Goal: Information Seeking & Learning: Learn about a topic

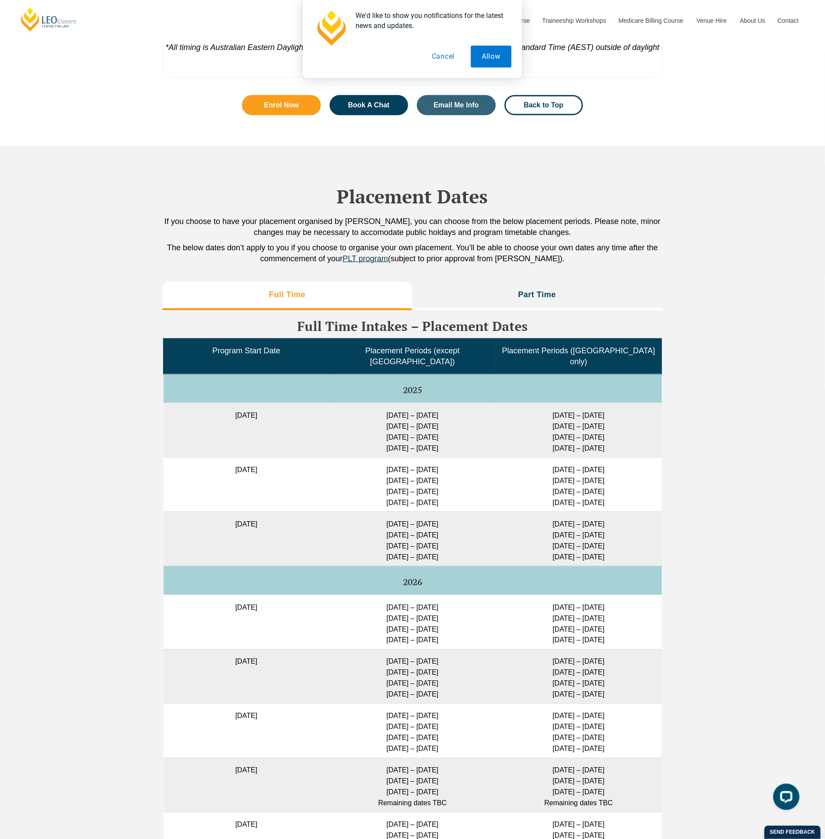
scroll to position [1994, 0]
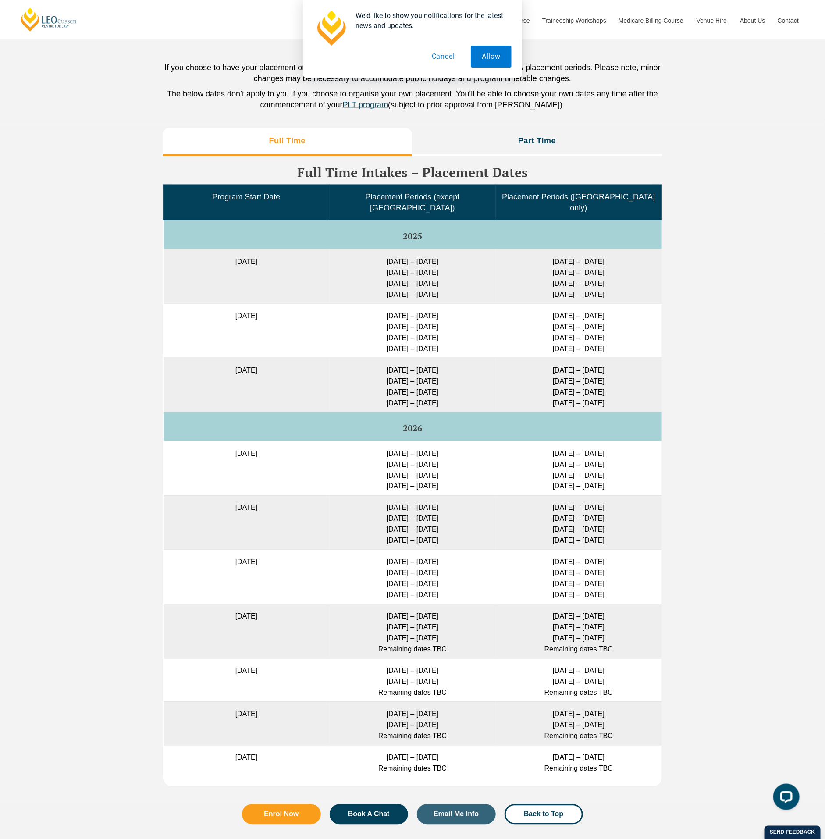
drag, startPoint x: 375, startPoint y: 242, endPoint x: 456, endPoint y: 247, distance: 81.2
click at [456, 249] on td "[DATE] – [DATE] [DATE] – [DATE] [DATE] – [DATE] [DATE] – [DATE]" at bounding box center [412, 276] width 166 height 54
drag, startPoint x: 379, startPoint y: 439, endPoint x: 461, endPoint y: 432, distance: 83.2
click at [461, 441] on td "[DATE] – [DATE] [DATE] – [DATE] [DATE] – [DATE] [DATE] – [DATE]" at bounding box center [412, 468] width 166 height 54
drag, startPoint x: 220, startPoint y: 495, endPoint x: 347, endPoint y: 499, distance: 127.1
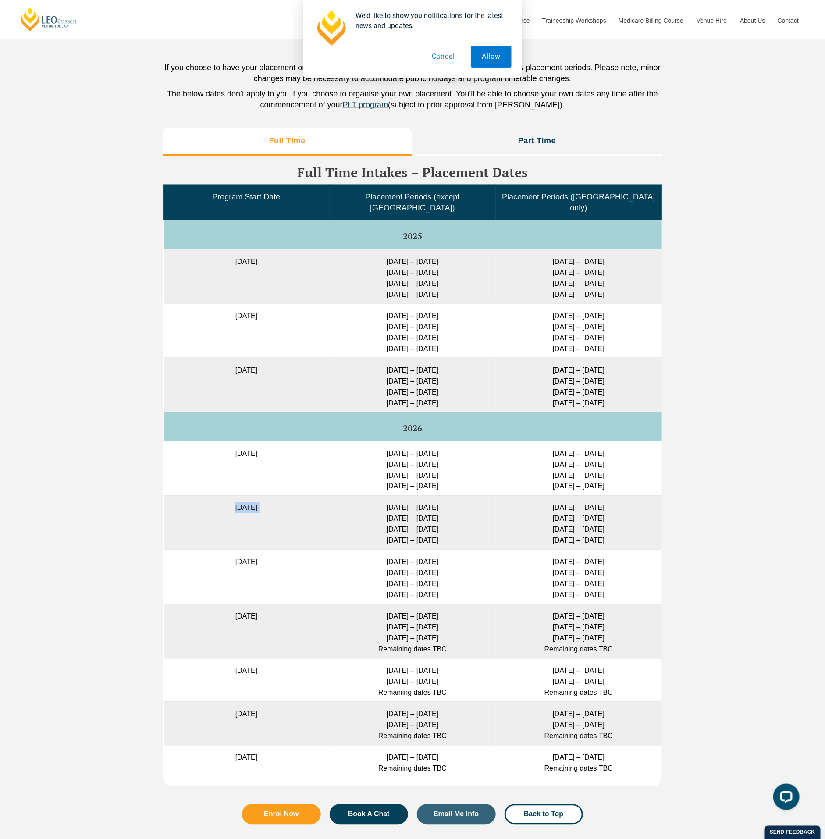
click at [347, 499] on tr "[DATE] [DATE] – [DATE] [DATE] – [DATE] [DATE] – [DATE] [DATE] – [DATE] [DATE] –…" at bounding box center [412, 522] width 498 height 54
drag, startPoint x: 347, startPoint y: 499, endPoint x: 380, endPoint y: 492, distance: 33.1
click at [380, 495] on td "[DATE] – [DATE] [DATE] – [DATE] [DATE] – [DATE] [DATE] – [DATE]" at bounding box center [412, 522] width 166 height 54
drag, startPoint x: 380, startPoint y: 492, endPoint x: 446, endPoint y: 491, distance: 66.2
click at [446, 495] on td "[DATE] – [DATE] [DATE] – [DATE] [DATE] – [DATE] [DATE] – [DATE]" at bounding box center [412, 522] width 166 height 54
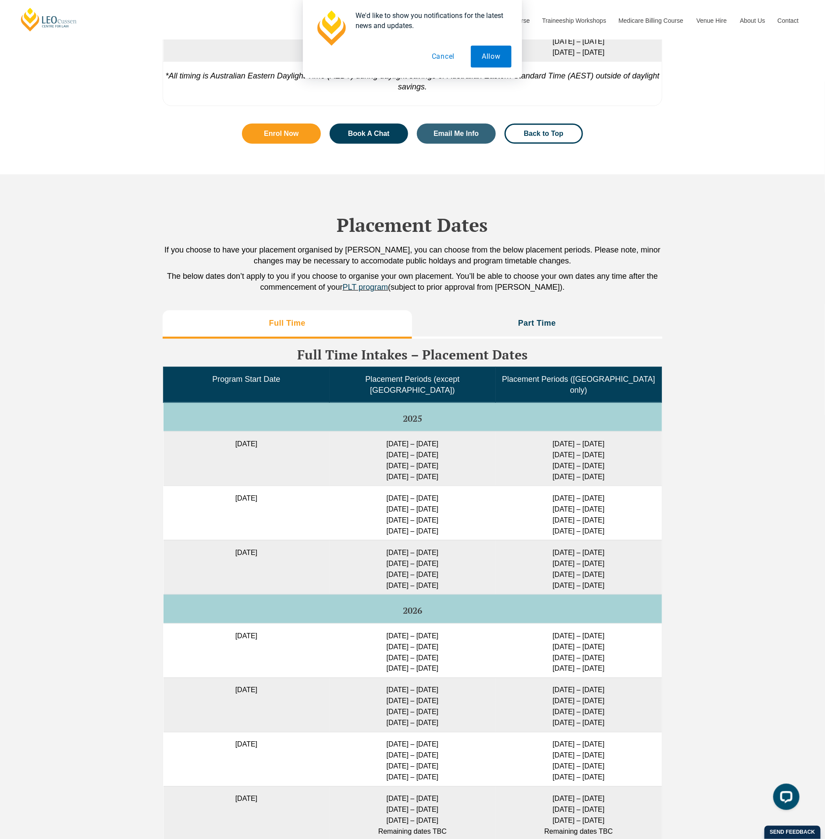
scroll to position [1840, 0]
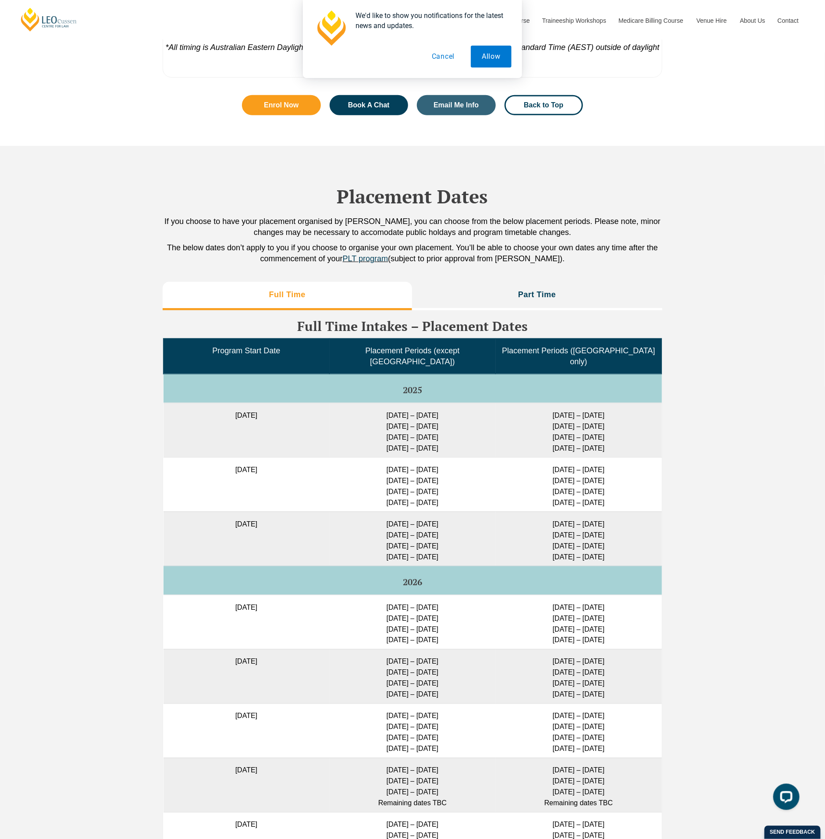
drag, startPoint x: 373, startPoint y: 397, endPoint x: 455, endPoint y: 401, distance: 82.0
click at [455, 403] on td "[DATE] – [DATE] [DATE] – [DATE] [DATE] – [DATE] [DATE] – [DATE]" at bounding box center [412, 430] width 166 height 54
click at [442, 57] on button "Cancel" at bounding box center [443, 57] width 45 height 22
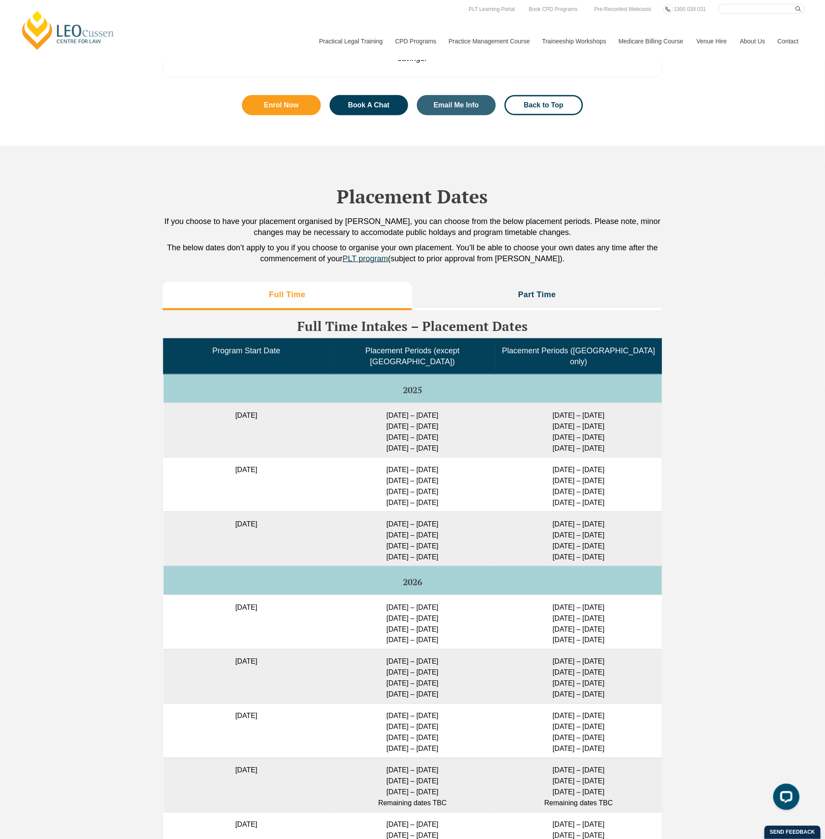
click at [382, 407] on td "[DATE] – [DATE] [DATE] – [DATE] [DATE] – [DATE] [DATE] – [DATE]" at bounding box center [412, 430] width 166 height 54
drag, startPoint x: 375, startPoint y: 401, endPoint x: 492, endPoint y: 396, distance: 117.1
click at [492, 403] on td "[DATE] – [DATE] [DATE] – [DATE] [DATE] – [DATE] [DATE] – [DATE]" at bounding box center [412, 430] width 166 height 54
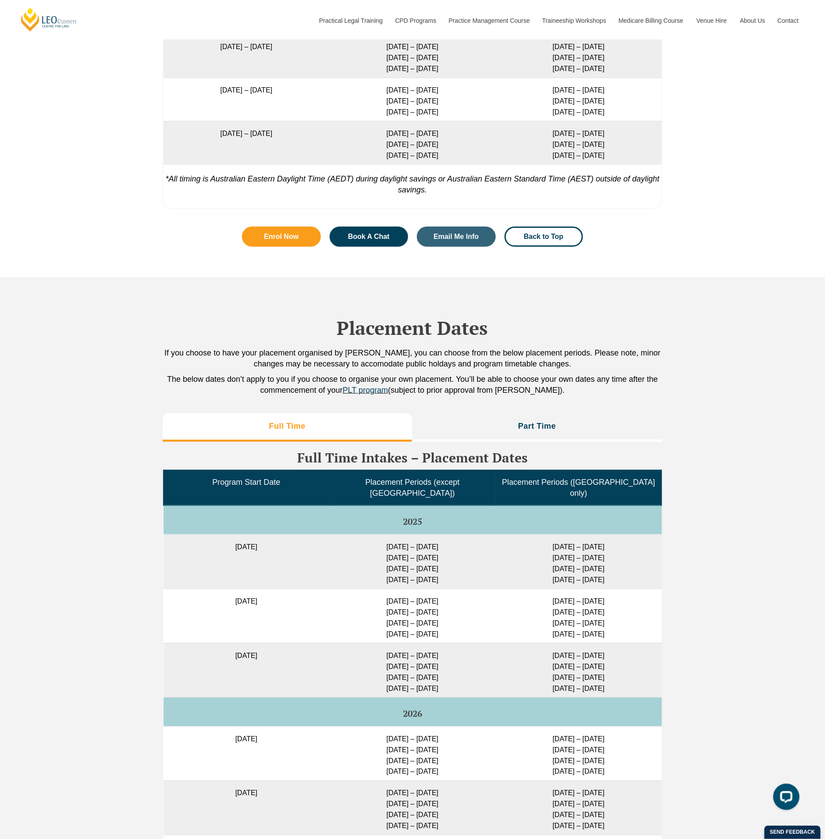
scroll to position [1994, 0]
